Goal: Navigation & Orientation: Understand site structure

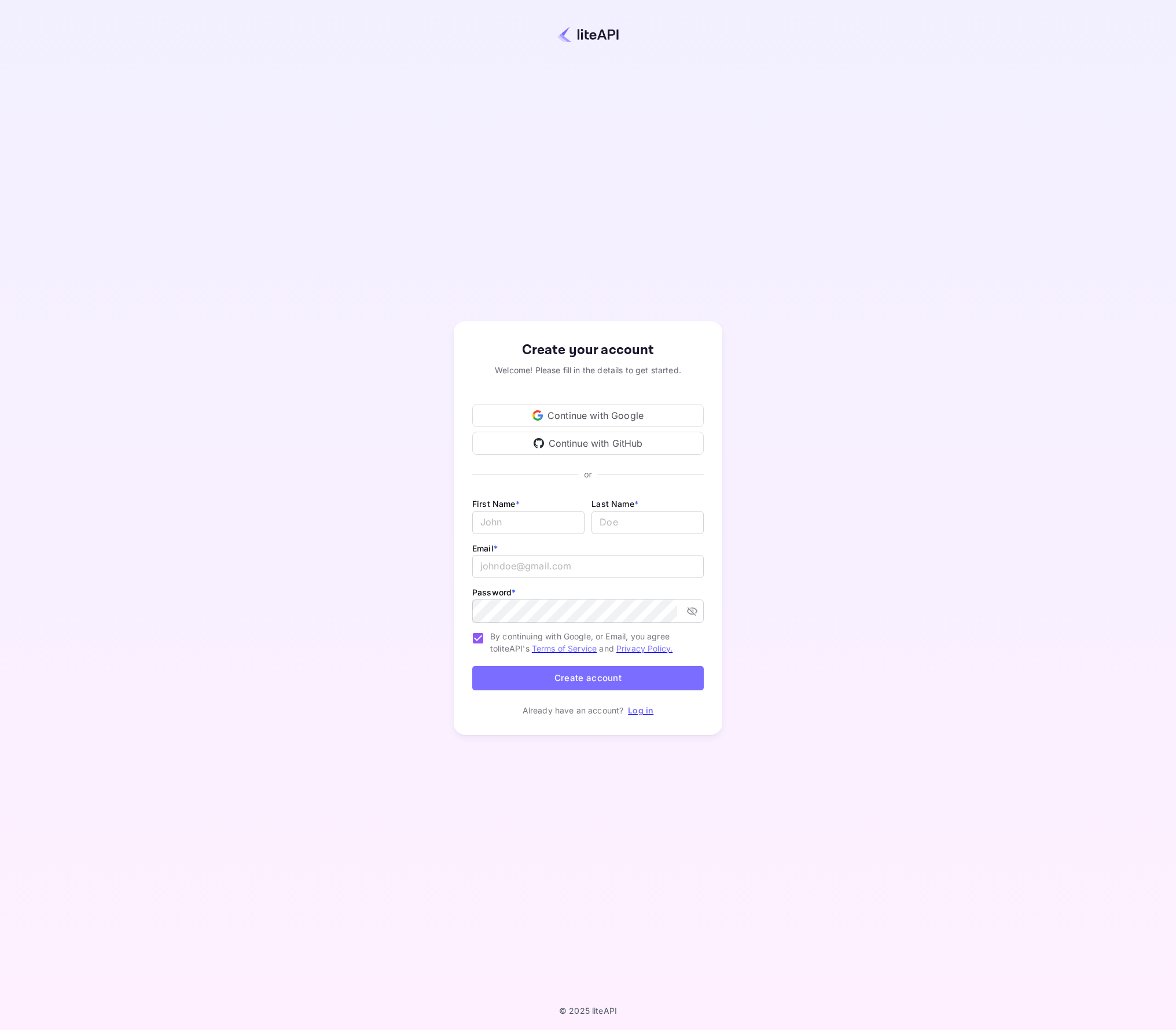
click at [587, 417] on div "Continue with Google" at bounding box center [588, 415] width 232 height 23
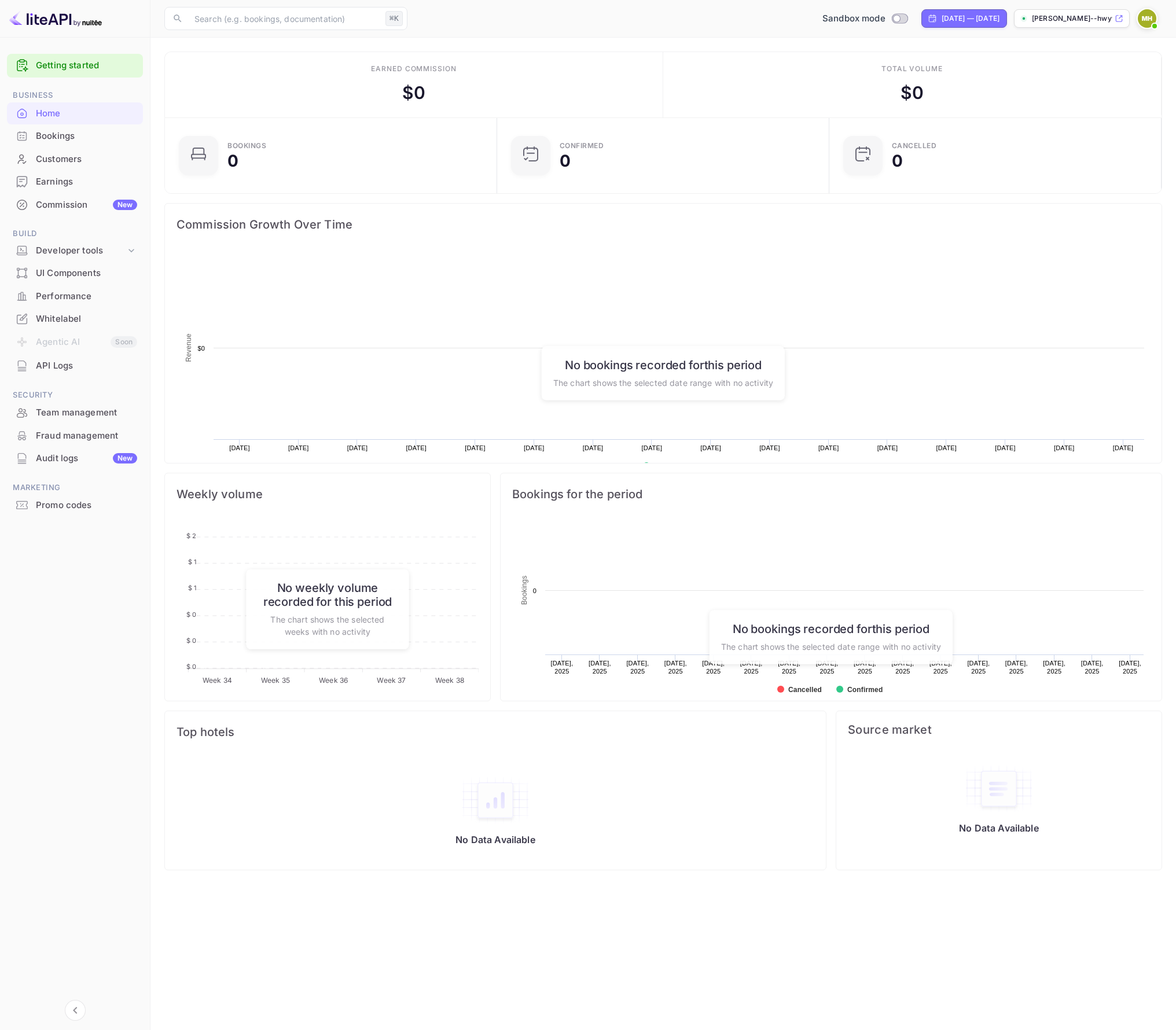
scroll to position [188, 325]
click at [99, 67] on link "Getting started" at bounding box center [86, 65] width 101 height 13
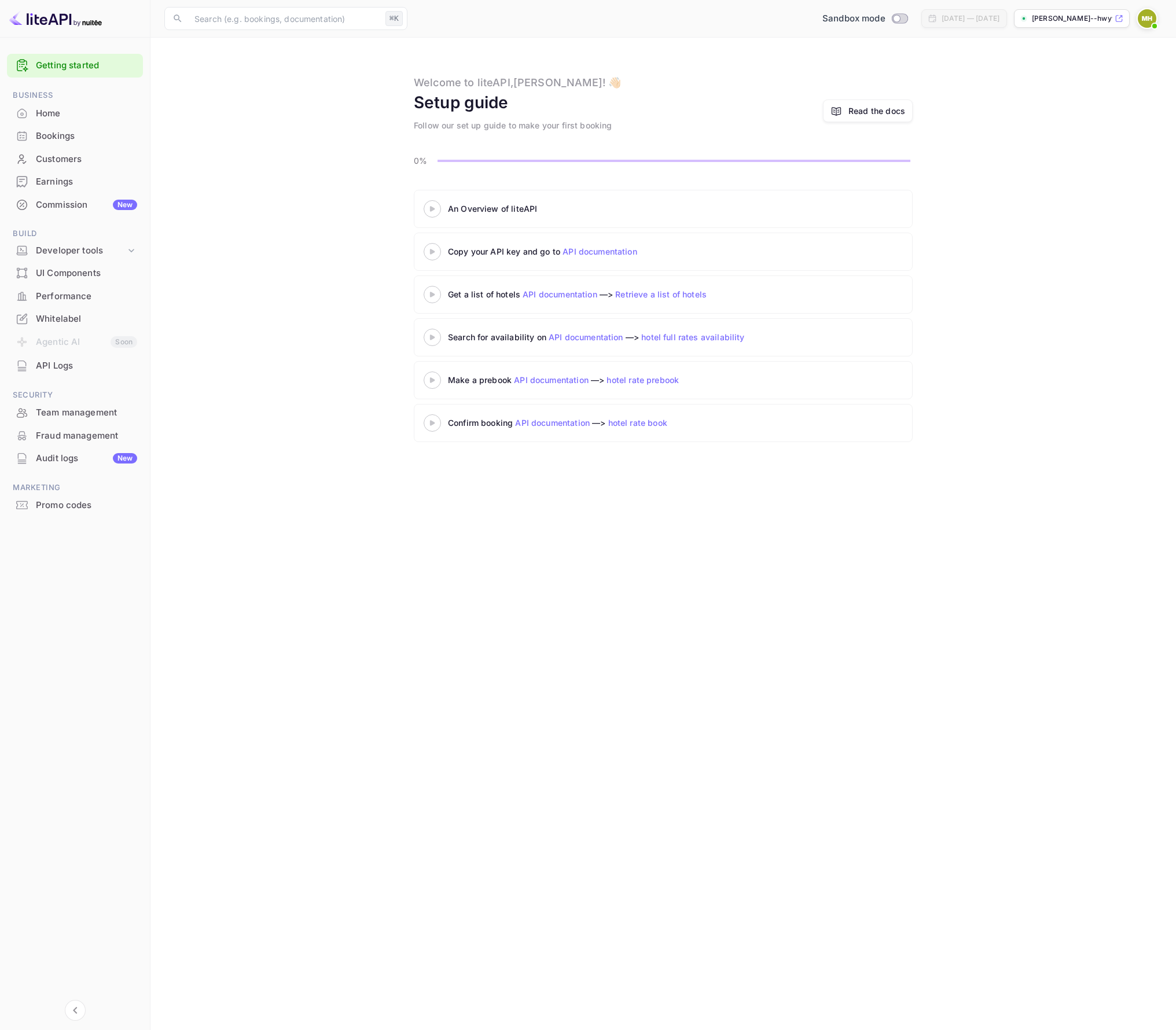
click at [437, 209] on icon at bounding box center [432, 209] width 41 height 6
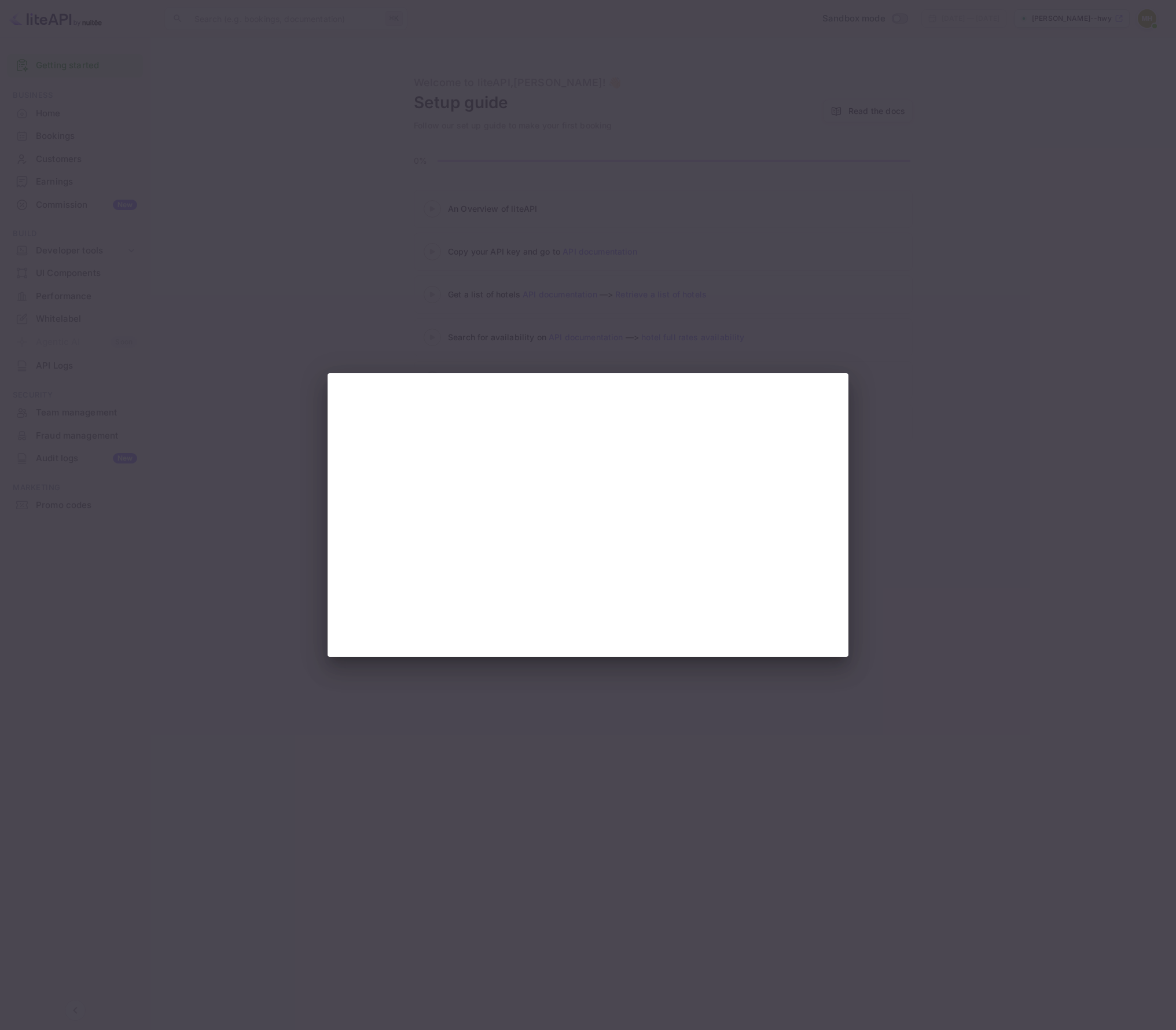
click at [565, 735] on div at bounding box center [588, 515] width 1176 height 1030
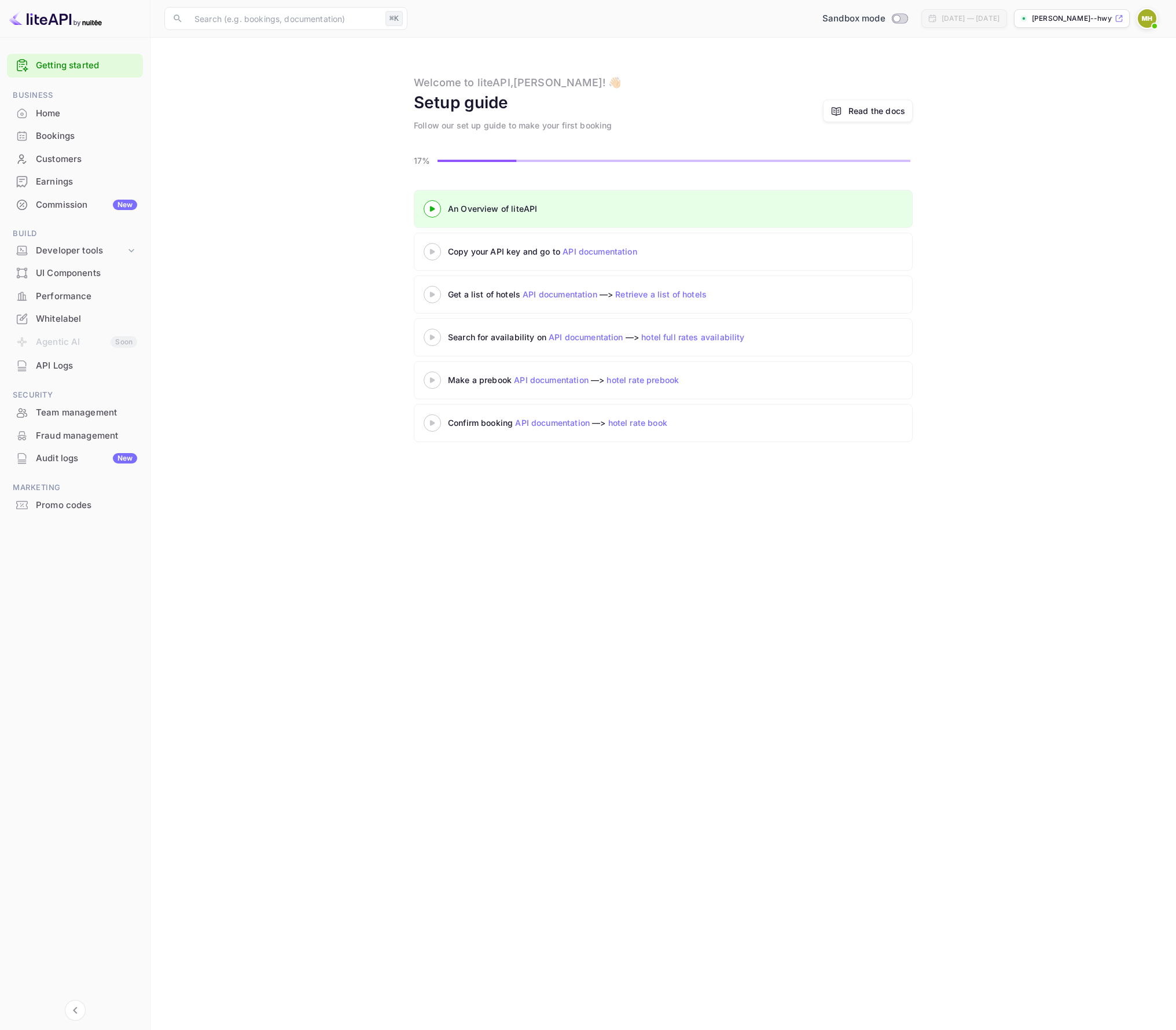
click at [66, 267] on div "UI Components" at bounding box center [86, 273] width 101 height 13
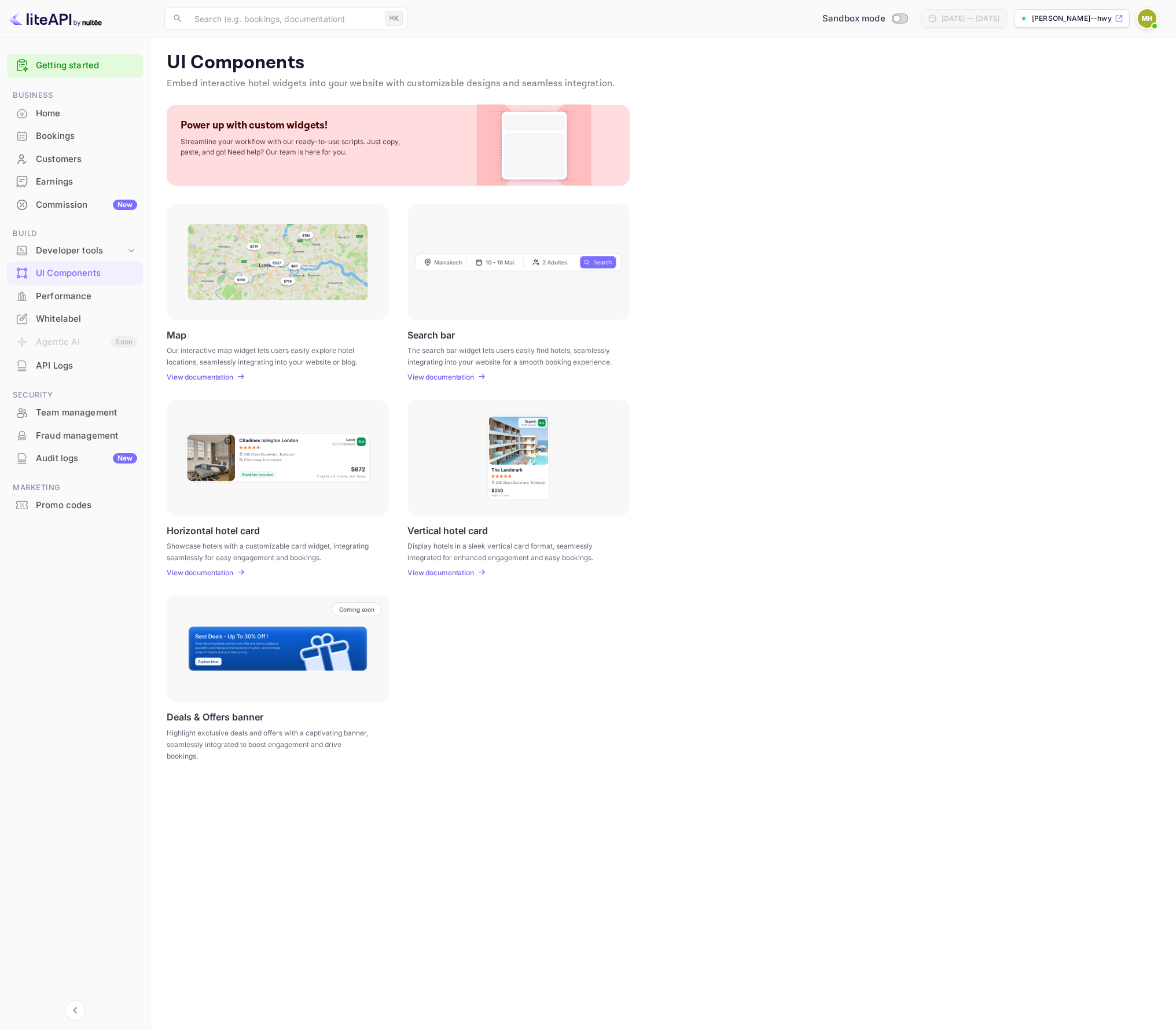
click at [278, 366] on p "Our interactive map widget lets users easily explore hotel locations, seamlessl…" at bounding box center [270, 355] width 208 height 21
click at [319, 371] on div "Map Our interactive map widget lets users easily explore hotel locations, seaml…" at bounding box center [278, 355] width 222 height 52
click at [334, 515] on div at bounding box center [278, 458] width 222 height 115
click at [239, 572] on icon at bounding box center [240, 572] width 6 height 5
click at [69, 302] on div "Performance" at bounding box center [86, 296] width 101 height 13
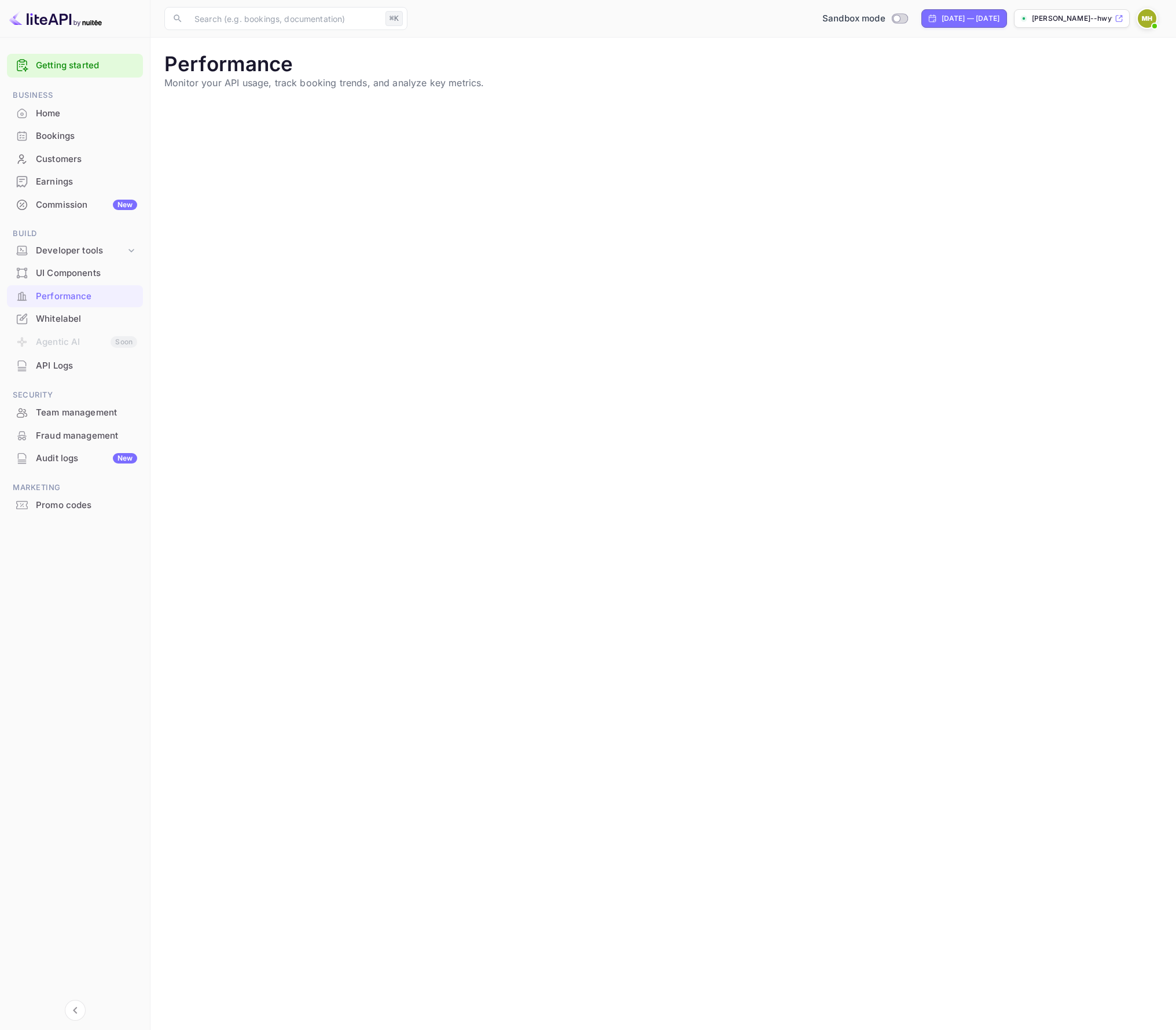
scroll to position [298, 998]
click at [66, 311] on div "Whitelabel" at bounding box center [75, 319] width 136 height 22
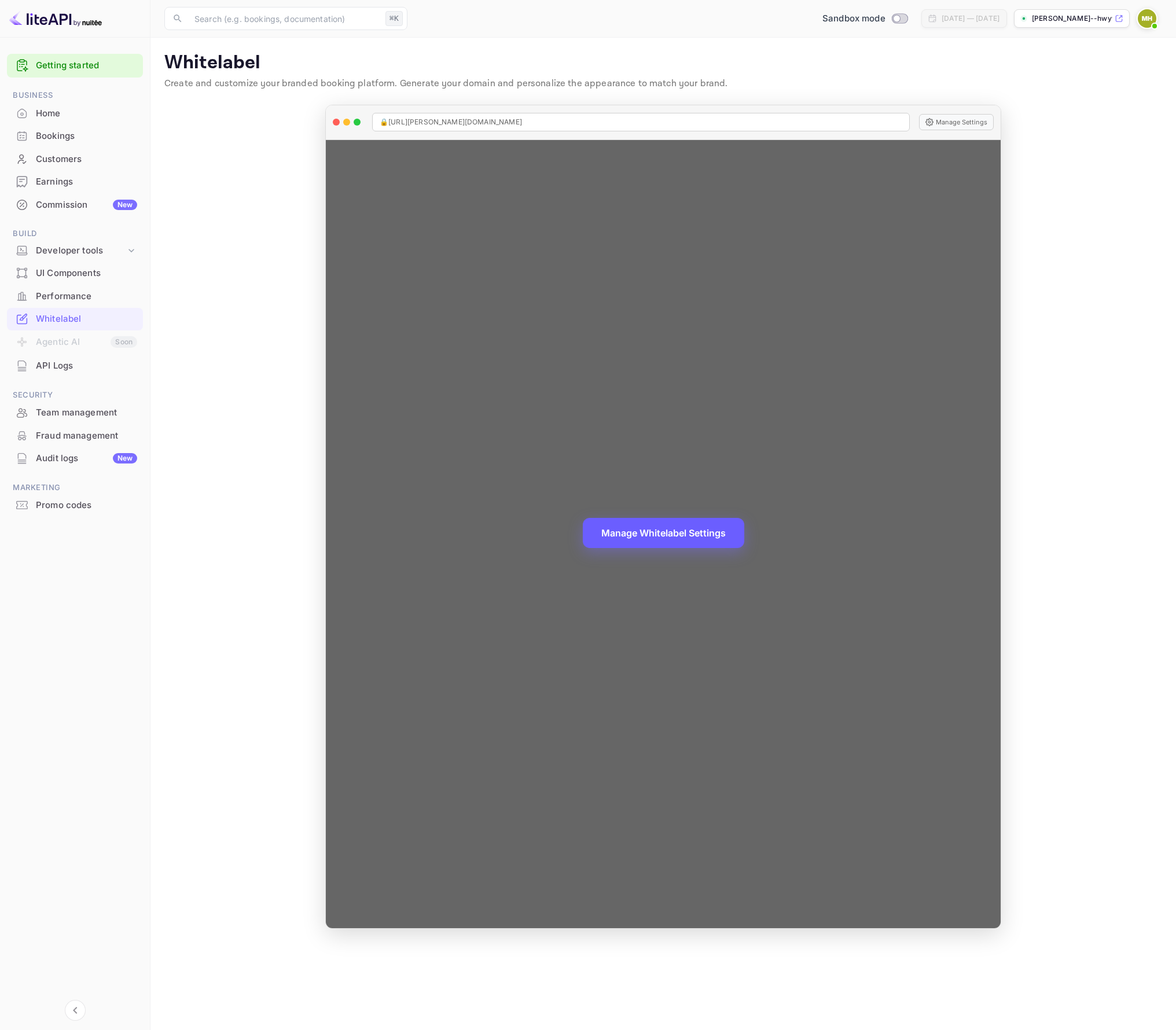
click at [614, 544] on button "Manage Whitelabel Settings" at bounding box center [663, 532] width 162 height 30
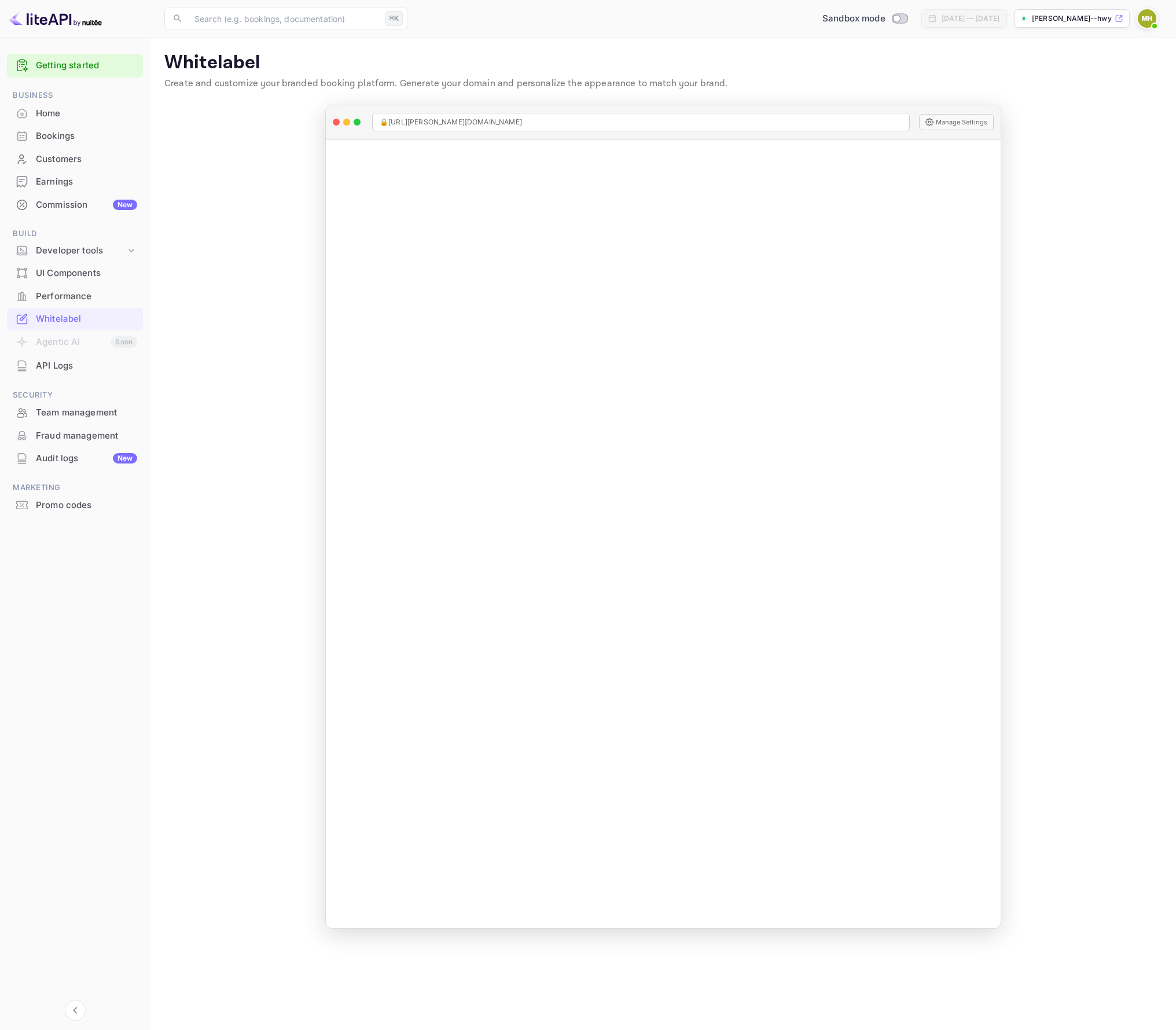
click at [74, 367] on div "API Logs" at bounding box center [86, 366] width 101 height 13
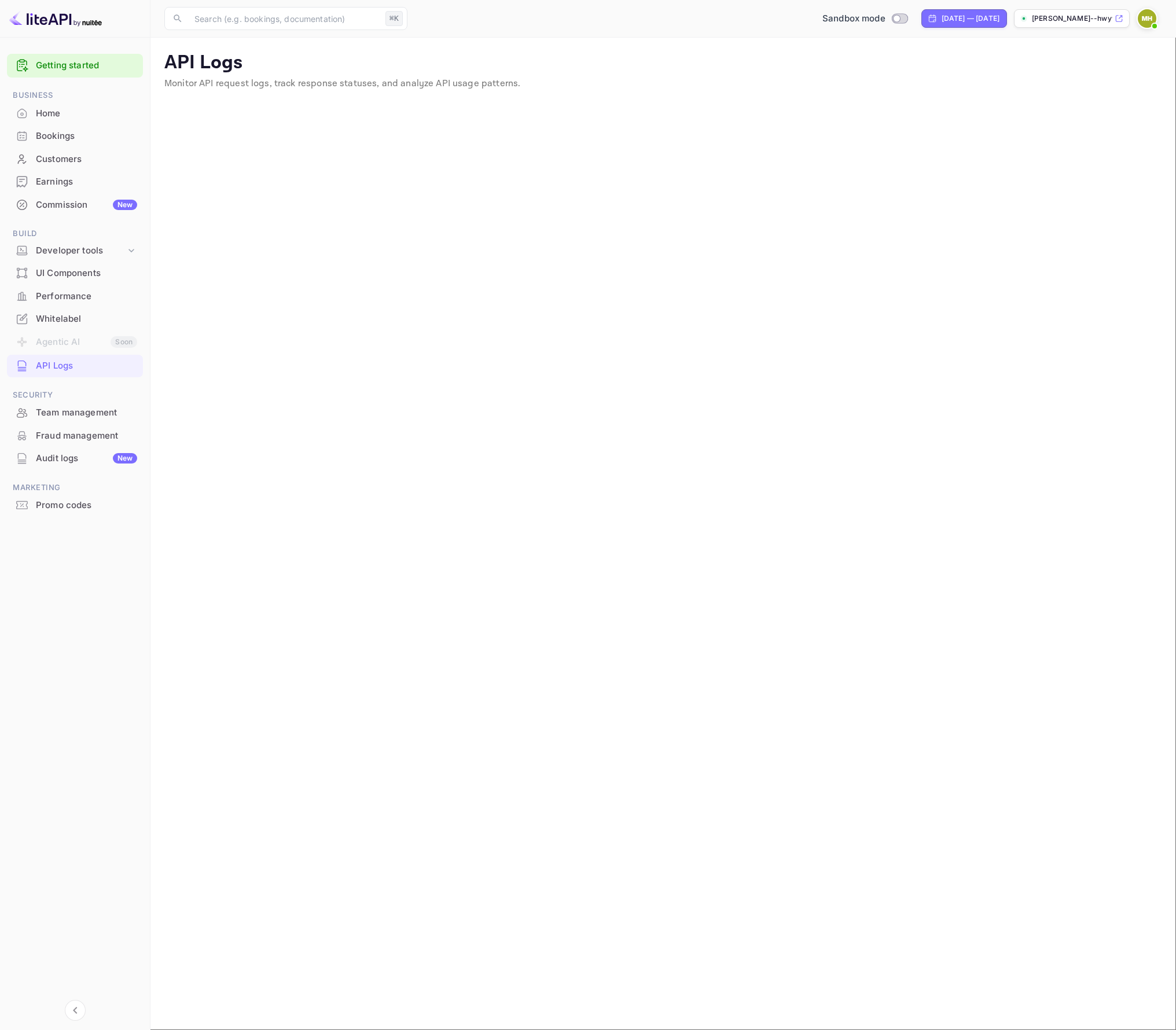
click at [91, 424] on li "Fraud management" at bounding box center [75, 435] width 136 height 23
click at [94, 414] on div "Team management" at bounding box center [86, 413] width 101 height 13
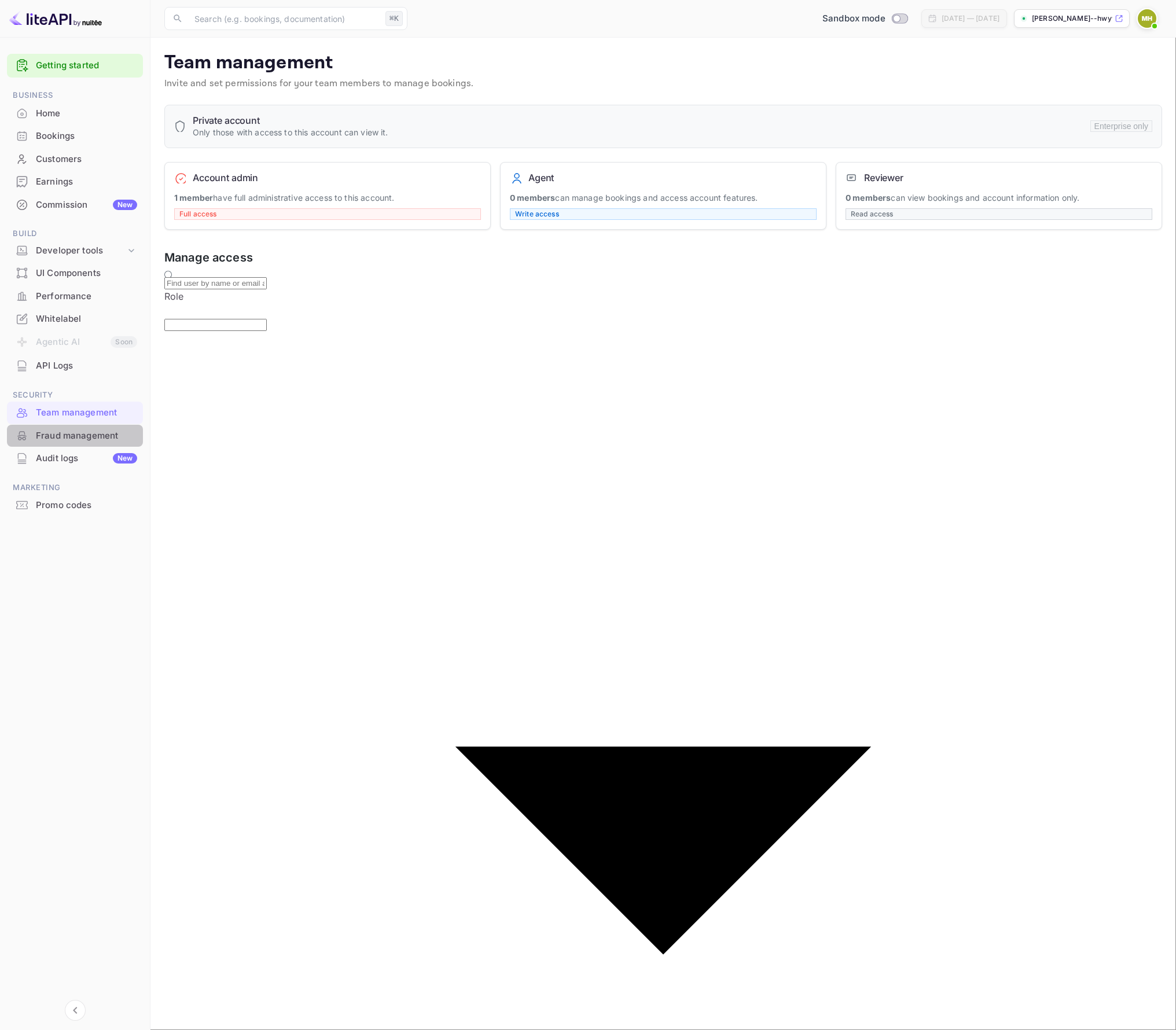
click at [98, 440] on div "Fraud management" at bounding box center [86, 436] width 101 height 13
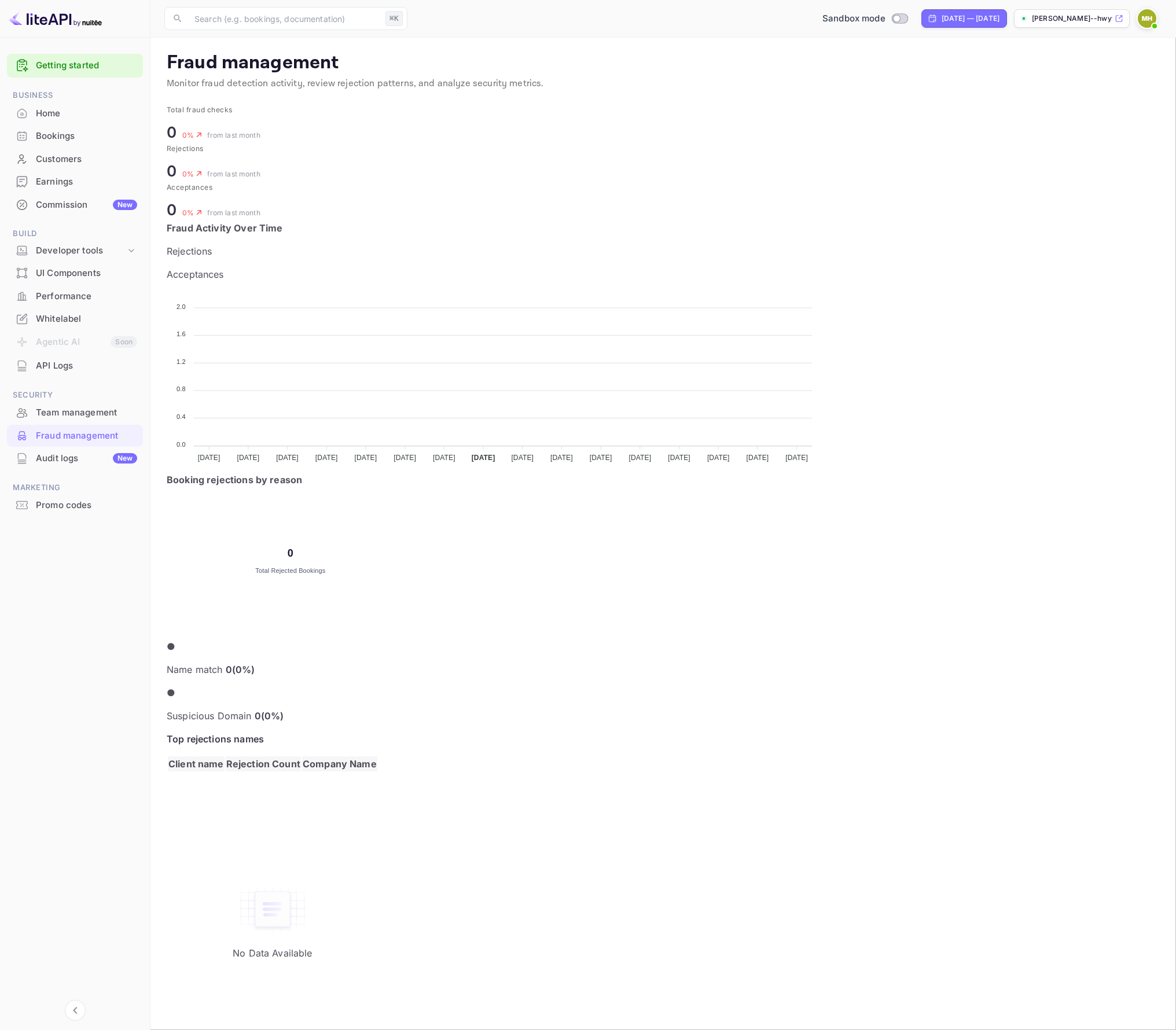
scroll to position [238, 467]
click at [89, 467] on div "Audit logs New" at bounding box center [75, 458] width 136 height 22
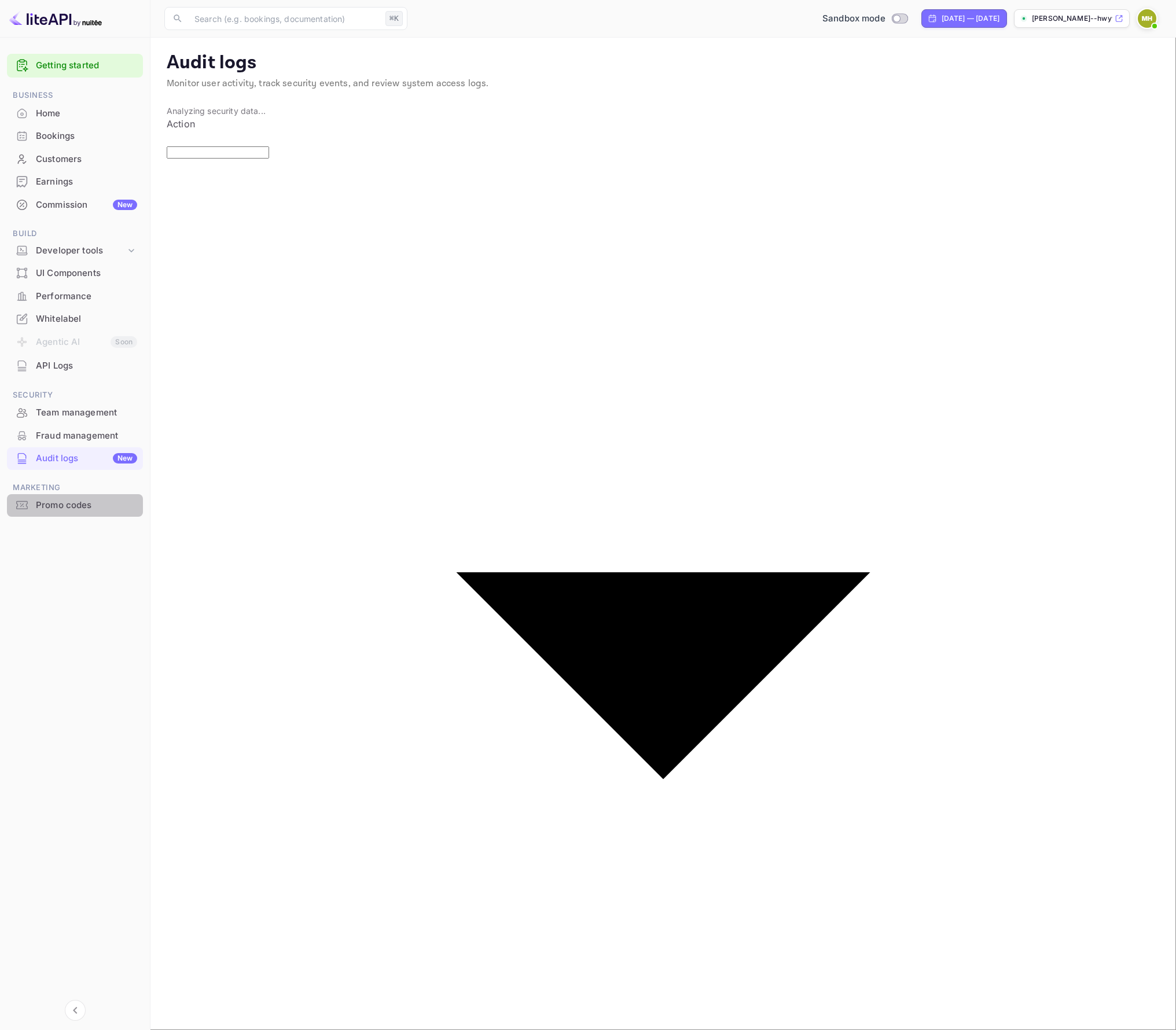
click at [84, 504] on div "Promo codes" at bounding box center [86, 505] width 101 height 13
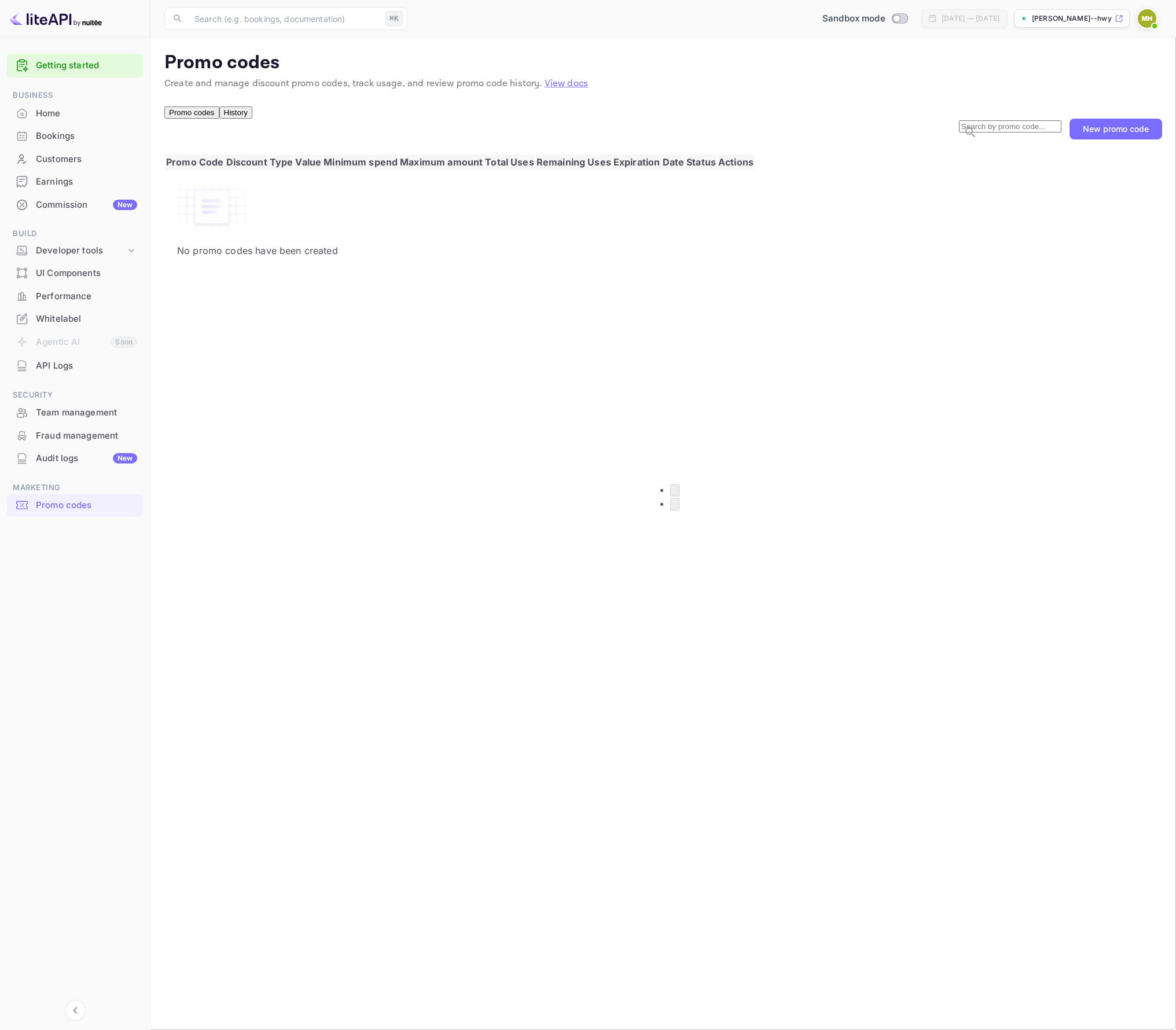
click at [80, 112] on div "Home" at bounding box center [86, 113] width 101 height 13
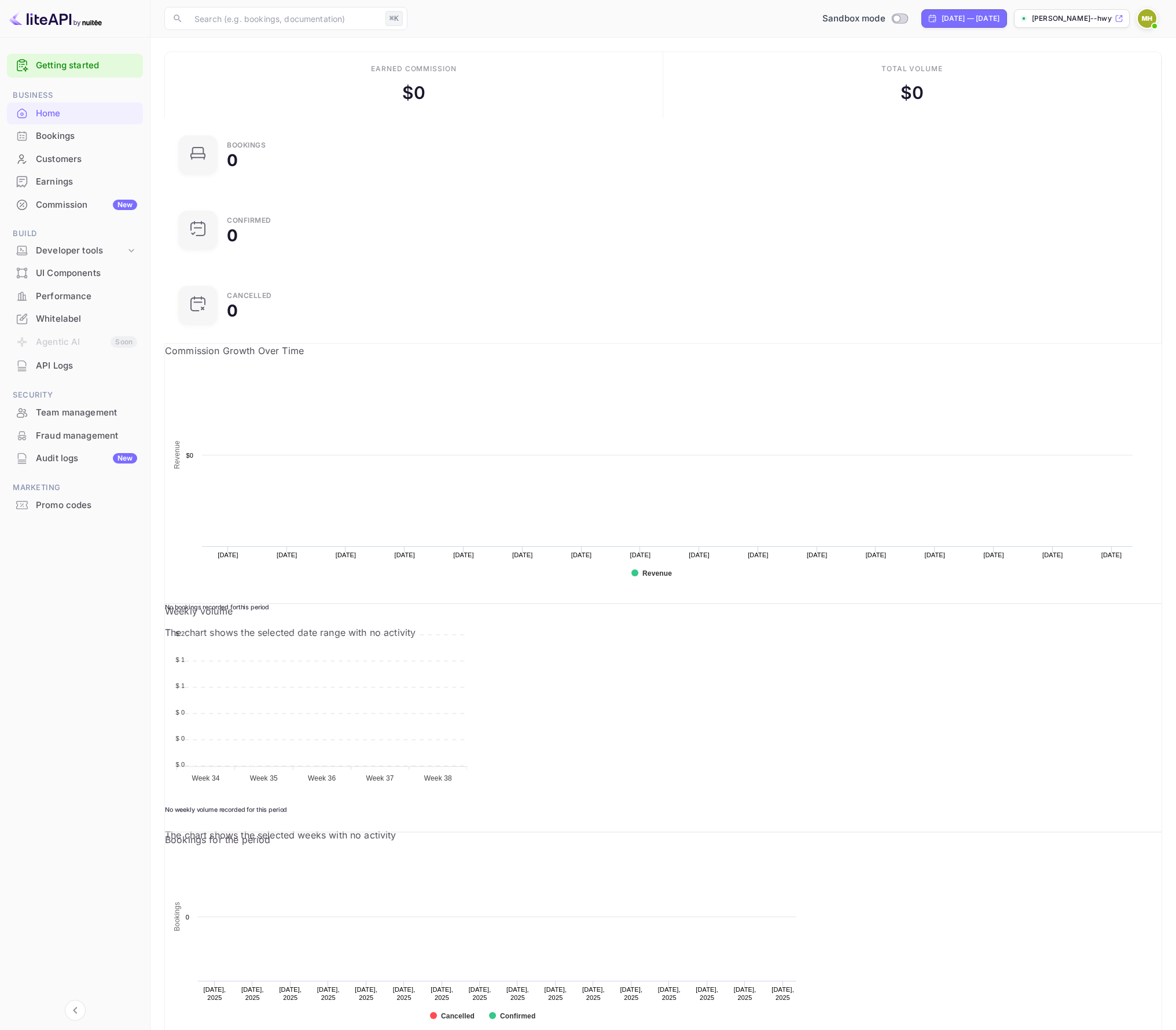
scroll to position [188, 325]
